Goal: Navigation & Orientation: Find specific page/section

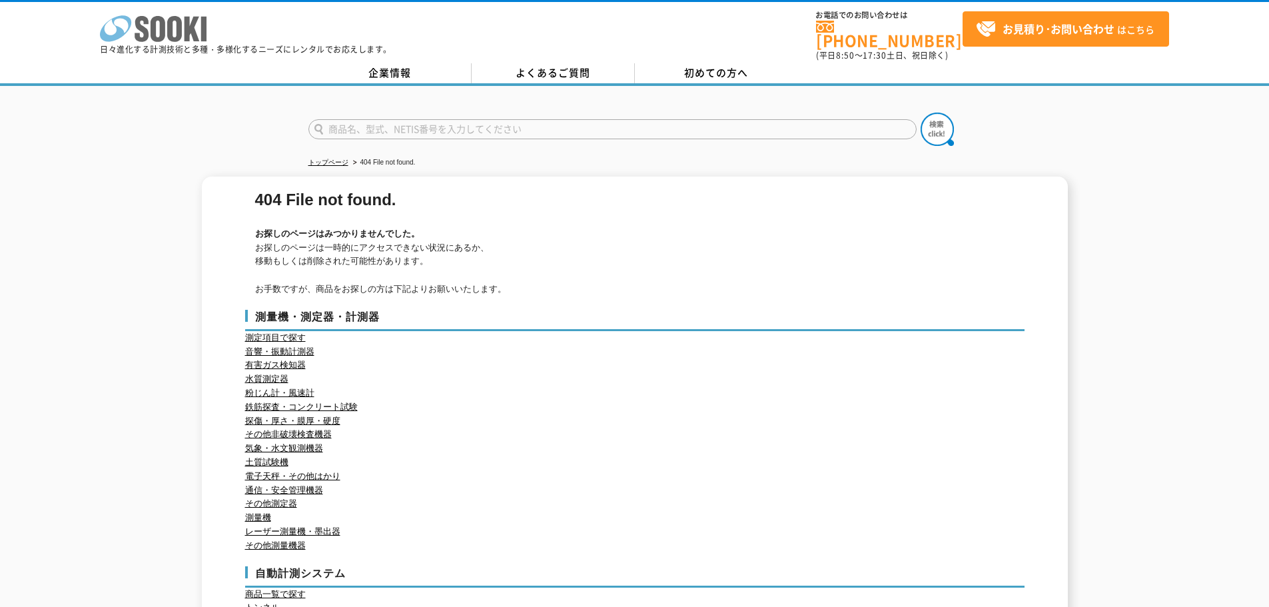
click at [173, 20] on icon at bounding box center [174, 29] width 15 height 26
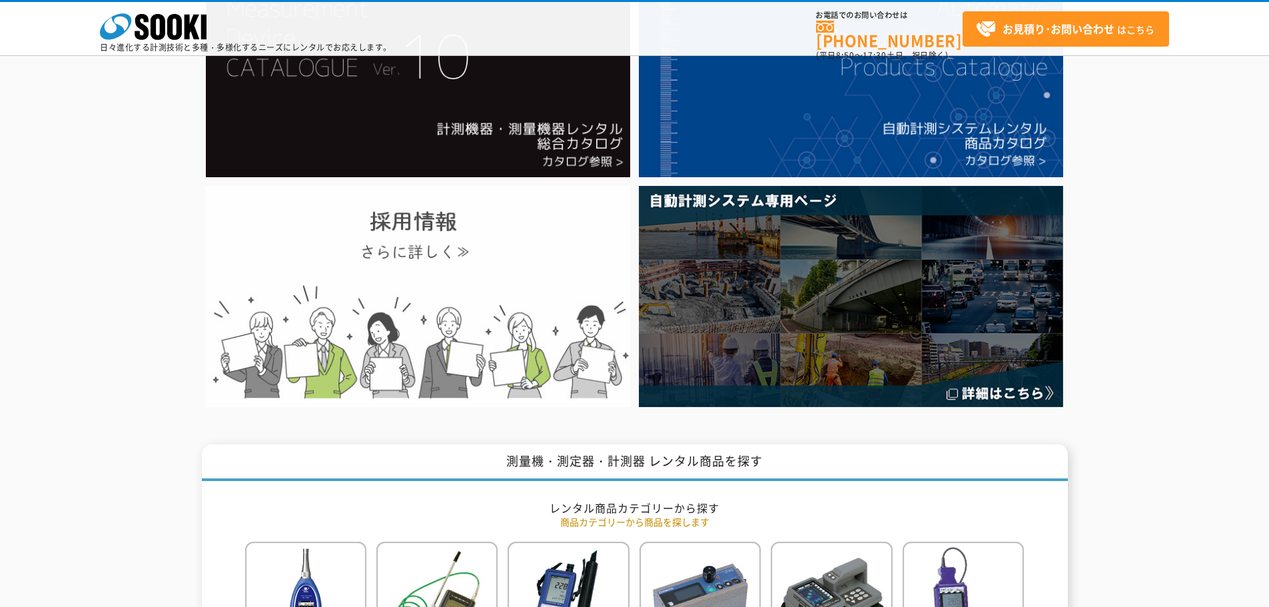
scroll to position [266, 0]
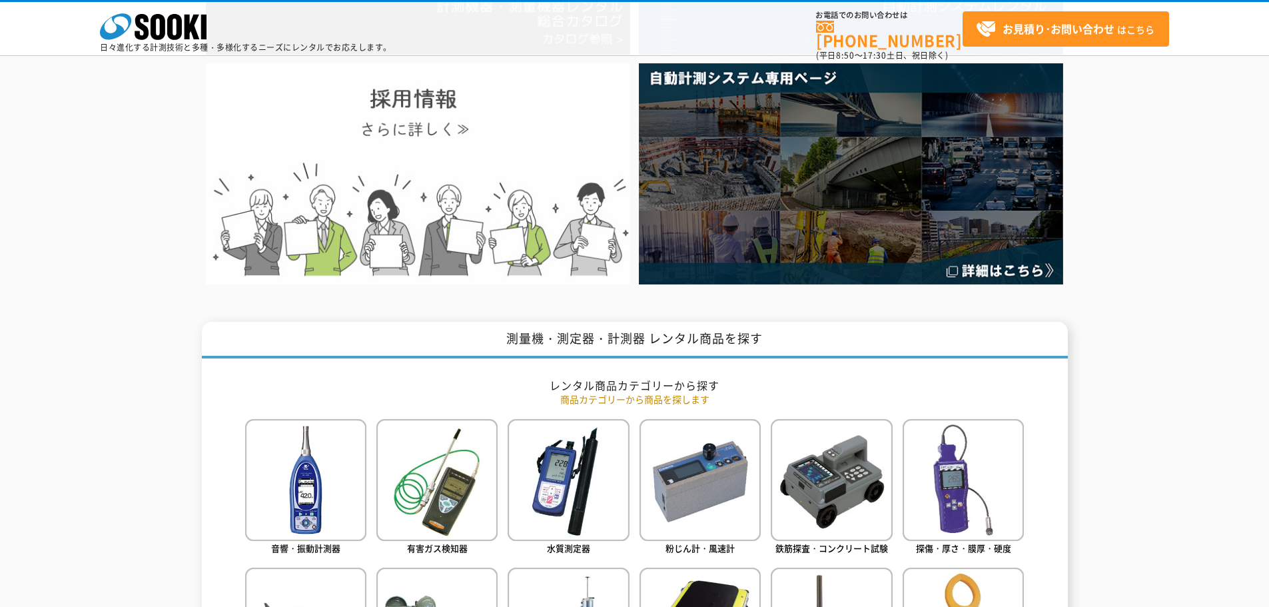
click at [468, 137] on img at bounding box center [418, 173] width 424 height 220
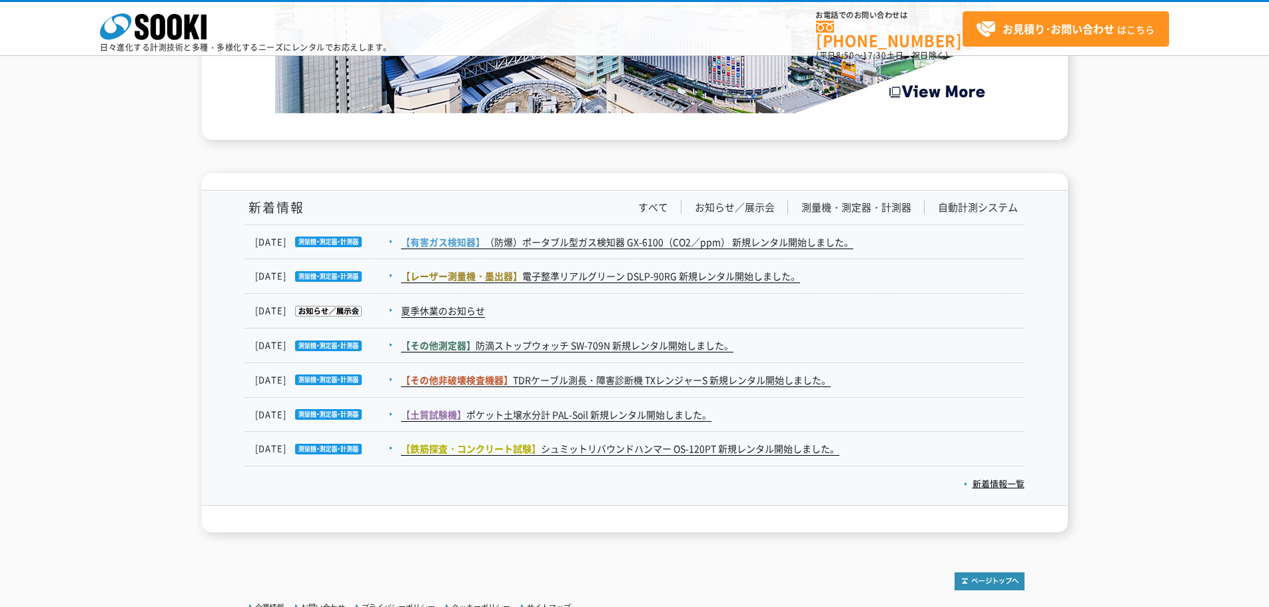
scroll to position [2187, 0]
